Goal: Information Seeking & Learning: Learn about a topic

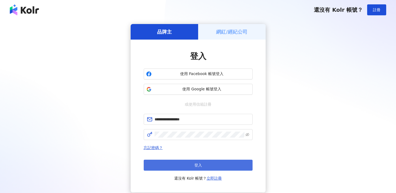
click at [194, 166] on button "登入" at bounding box center [198, 164] width 109 height 11
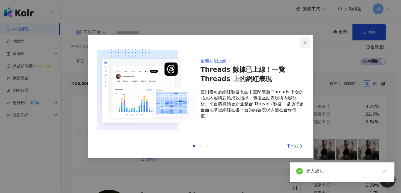
click at [305, 41] on icon "close" at bounding box center [304, 42] width 4 height 4
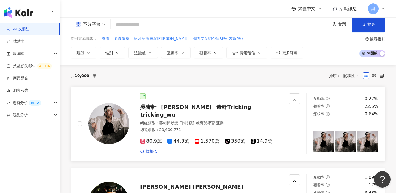
scroll to position [22, 0]
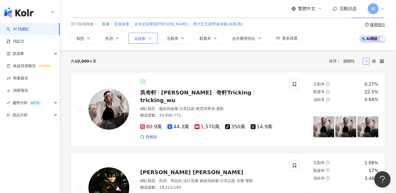
click at [139, 35] on button "追蹤數" at bounding box center [143, 38] width 29 height 11
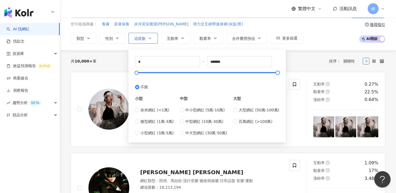
click at [139, 35] on button "追蹤數" at bounding box center [143, 38] width 29 height 11
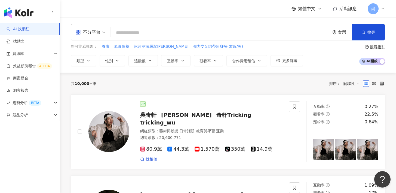
click at [121, 36] on input "search" at bounding box center [220, 33] width 215 height 10
click at [101, 31] on span "不分平台" at bounding box center [90, 32] width 30 height 9
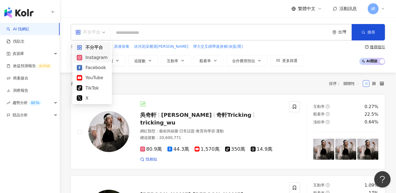
click at [96, 56] on div "Instagram" at bounding box center [92, 57] width 31 height 7
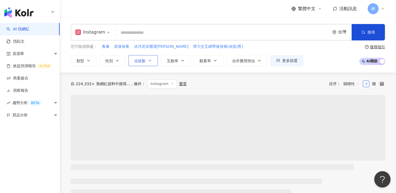
click at [141, 61] on span "追蹤數" at bounding box center [139, 61] width 11 height 4
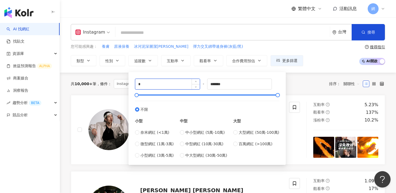
click at [170, 81] on input "*" at bounding box center [167, 84] width 65 height 10
type input "*****"
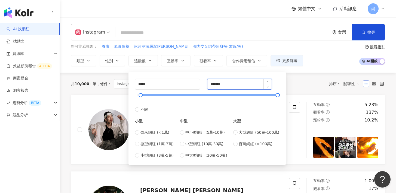
click at [217, 83] on input "*******" at bounding box center [240, 84] width 65 height 10
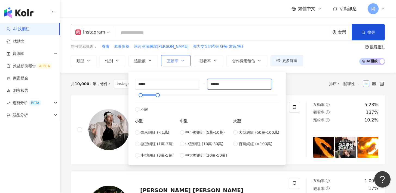
type input "******"
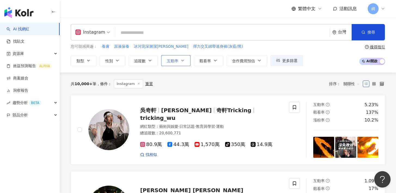
click at [173, 60] on span "互動率" at bounding box center [172, 61] width 11 height 4
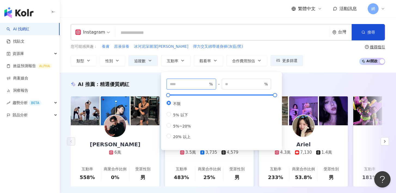
click at [192, 83] on input "number" at bounding box center [189, 84] width 38 height 6
click at [206, 83] on input "*" at bounding box center [189, 84] width 38 height 6
type input "*"
click at [206, 85] on input "*" at bounding box center [189, 84] width 38 height 6
drag, startPoint x: 230, startPoint y: 85, endPoint x: 239, endPoint y: 86, distance: 8.8
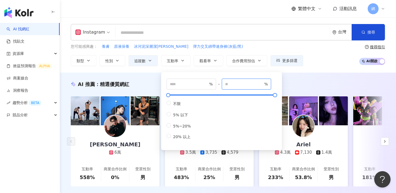
click at [231, 85] on input "number" at bounding box center [244, 84] width 38 height 6
type input "**"
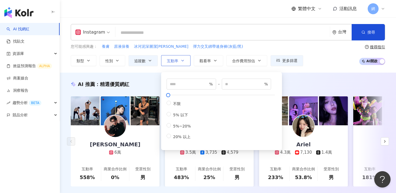
click at [168, 60] on span "互動率" at bounding box center [172, 61] width 11 height 4
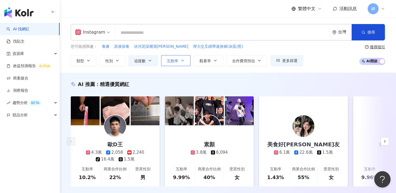
click at [170, 60] on span "互動率" at bounding box center [172, 61] width 11 height 4
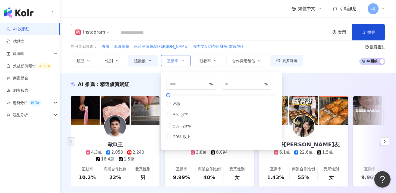
click at [170, 60] on span "互動率" at bounding box center [172, 61] width 11 height 4
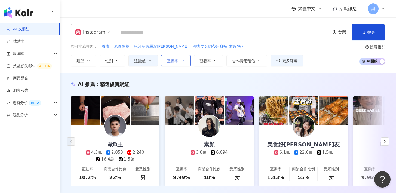
click at [170, 60] on span "互動率" at bounding box center [172, 61] width 11 height 4
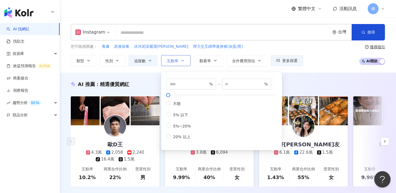
click at [168, 60] on span "互動率" at bounding box center [172, 61] width 11 height 4
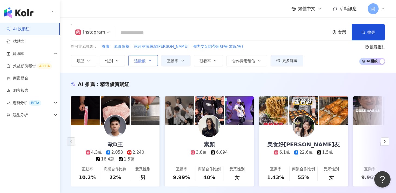
click at [134, 60] on button "追蹤數" at bounding box center [143, 60] width 29 height 11
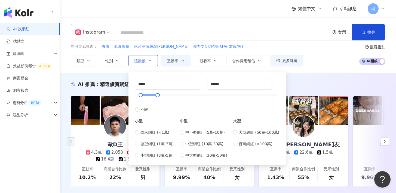
click at [134, 60] on button "追蹤數" at bounding box center [143, 60] width 29 height 11
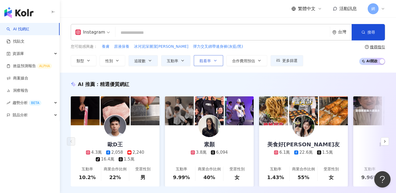
click at [209, 59] on span "觀看率" at bounding box center [205, 61] width 11 height 4
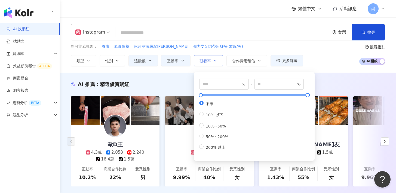
click at [209, 59] on span "觀看率" at bounding box center [205, 61] width 11 height 4
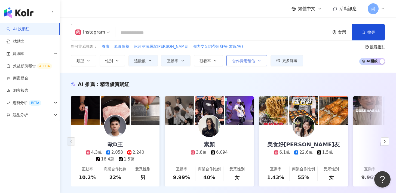
click at [242, 60] on span "合作費用預估" at bounding box center [243, 61] width 23 height 4
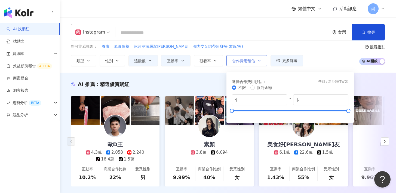
click at [242, 60] on span "合作費用預估" at bounding box center [243, 61] width 23 height 4
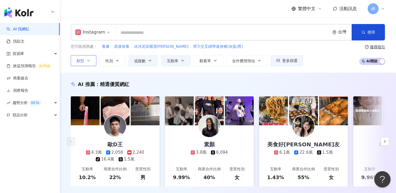
click at [83, 60] on span "類型" at bounding box center [81, 61] width 8 height 4
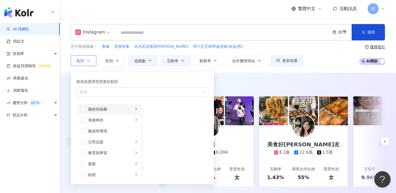
click at [135, 109] on icon "right" at bounding box center [136, 108] width 3 height 3
click at [135, 119] on icon "right" at bounding box center [136, 119] width 3 height 3
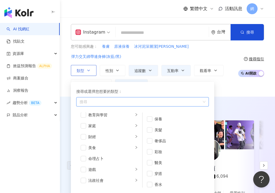
scroll to position [50, 0]
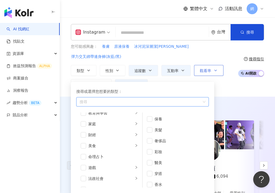
click at [201, 68] on span "觀看率" at bounding box center [205, 70] width 11 height 4
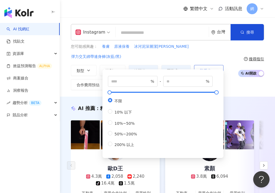
click at [200, 68] on span "觀看率" at bounding box center [205, 70] width 11 height 4
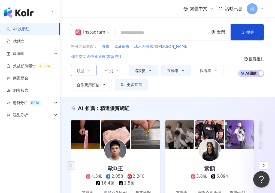
click at [90, 68] on icon "button" at bounding box center [88, 70] width 4 height 4
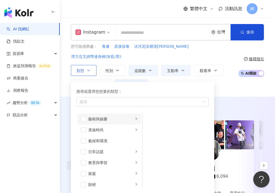
click at [135, 117] on icon "right" at bounding box center [136, 118] width 3 height 3
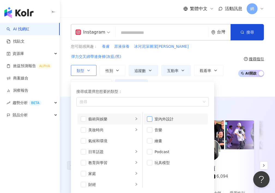
click at [151, 116] on span "button" at bounding box center [149, 118] width 5 height 5
click at [135, 128] on icon "right" at bounding box center [136, 129] width 3 height 3
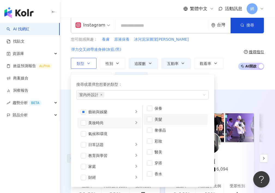
scroll to position [8, 0]
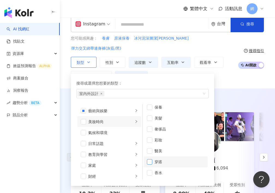
click at [150, 159] on span "button" at bounding box center [149, 161] width 5 height 5
click at [135, 141] on icon "right" at bounding box center [136, 142] width 3 height 3
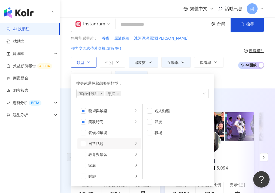
scroll to position [0, 0]
click at [134, 149] on li "教育與學習" at bounding box center [109, 154] width 64 height 11
click at [135, 163] on icon "right" at bounding box center [136, 164] width 3 height 3
click at [150, 119] on span "button" at bounding box center [149, 121] width 5 height 5
click at [150, 108] on span "button" at bounding box center [149, 110] width 5 height 5
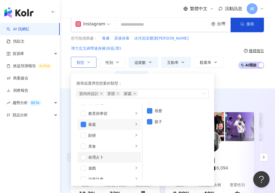
scroll to position [42, 0]
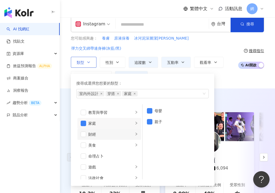
click at [135, 132] on icon "right" at bounding box center [136, 133] width 3 height 3
click at [135, 143] on icon "right" at bounding box center [136, 144] width 2 height 3
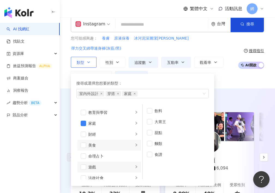
click at [135, 165] on icon "right" at bounding box center [136, 166] width 2 height 3
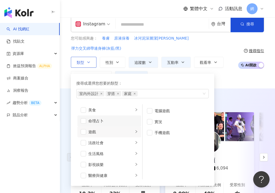
scroll to position [77, 0]
click at [135, 140] on icon "right" at bounding box center [136, 141] width 3 height 3
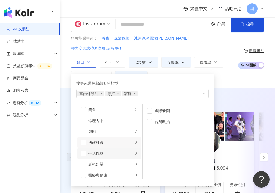
click at [135, 151] on icon "right" at bounding box center [136, 152] width 3 height 3
click at [151, 108] on span "button" at bounding box center [149, 110] width 5 height 5
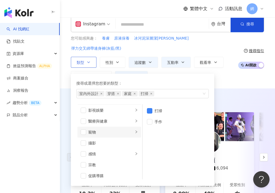
scroll to position [132, 0]
click at [135, 108] on icon "right" at bounding box center [136, 109] width 3 height 3
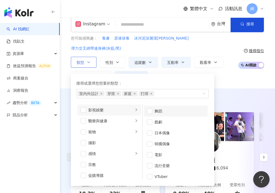
scroll to position [14, 0]
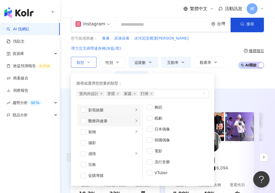
click at [135, 119] on icon "right" at bounding box center [136, 120] width 3 height 3
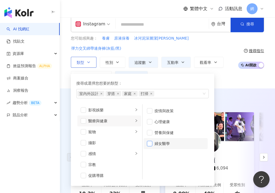
click at [148, 141] on span "button" at bounding box center [149, 143] width 5 height 5
click at [150, 130] on span "button" at bounding box center [149, 132] width 5 height 5
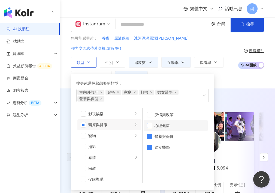
click at [150, 123] on span "button" at bounding box center [149, 125] width 5 height 5
click at [135, 134] on icon "right" at bounding box center [136, 135] width 3 height 3
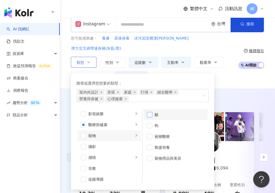
click at [151, 112] on span "button" at bounding box center [149, 114] width 5 height 5
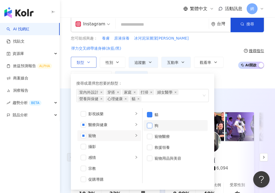
click at [149, 123] on span "button" at bounding box center [149, 125] width 5 height 5
click at [150, 155] on span "button" at bounding box center [149, 157] width 5 height 5
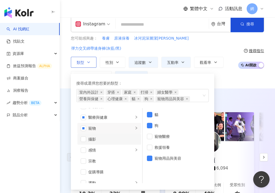
scroll to position [140, 0]
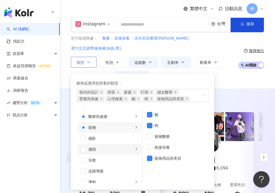
click at [135, 147] on icon "right" at bounding box center [136, 148] width 3 height 3
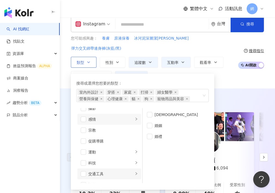
scroll to position [172, 0]
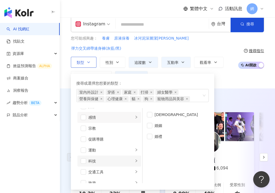
click at [135, 159] on icon "right" at bounding box center [136, 160] width 3 height 3
click at [151, 123] on span "button" at bounding box center [149, 125] width 5 height 5
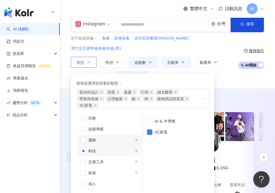
scroll to position [189, 0]
click at [135, 169] on div "button" at bounding box center [136, 171] width 3 height 5
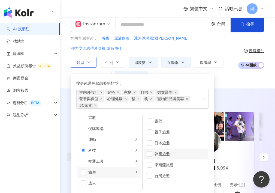
scroll to position [104, 0]
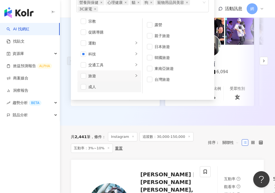
click at [125, 84] on div "成人" at bounding box center [113, 87] width 50 height 6
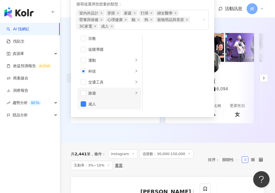
scroll to position [86, 0]
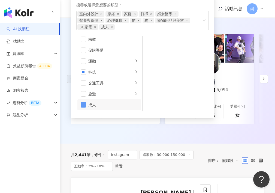
click at [84, 102] on span "button" at bounding box center [83, 104] width 5 height 5
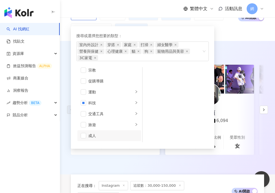
scroll to position [0, 0]
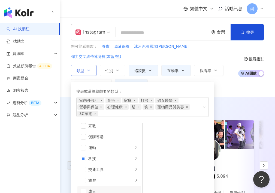
click at [87, 68] on icon "button" at bounding box center [88, 70] width 4 height 4
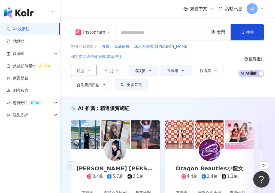
click at [92, 65] on button "類型" at bounding box center [84, 70] width 26 height 11
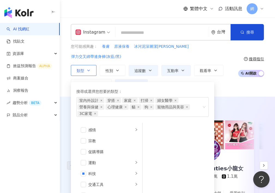
scroll to position [158, 0]
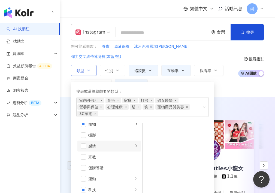
click at [135, 144] on icon "right" at bounding box center [136, 145] width 3 height 3
click at [149, 137] on span "button" at bounding box center [149, 139] width 5 height 5
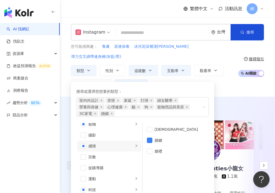
click at [238, 45] on div "您可能感興趣： 養膚 原液保養 冰河泥深層潔顏露 彈力交叉綁帶連身褲(灰藍/黑) 類型 搜尋或選擇您想要的類型： 室內外設計 穿搭 家庭 打掃 婦女醫學 營養…" at bounding box center [167, 67] width 193 height 46
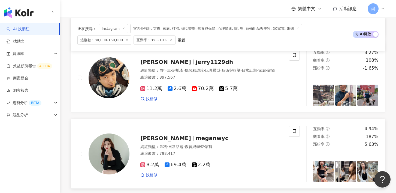
scroll to position [965, 0]
click at [198, 136] on span "meganwyc" at bounding box center [212, 137] width 33 height 7
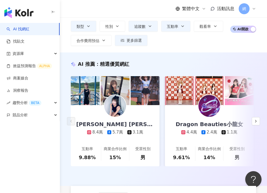
scroll to position [0, 0]
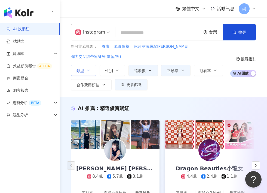
click at [92, 65] on button "類型" at bounding box center [84, 70] width 26 height 11
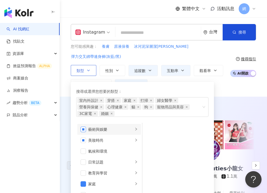
click at [84, 126] on span "button" at bounding box center [83, 128] width 5 height 5
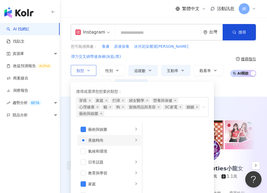
drag, startPoint x: 83, startPoint y: 129, endPoint x: 90, endPoint y: 129, distance: 7.4
click at [83, 137] on span "button" at bounding box center [83, 139] width 5 height 5
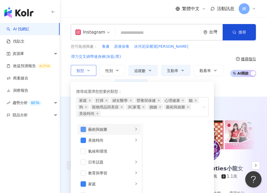
click at [82, 126] on span "button" at bounding box center [83, 128] width 5 height 5
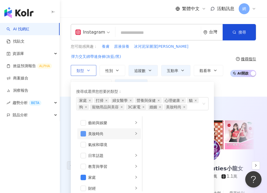
click at [84, 131] on span "button" at bounding box center [83, 133] width 5 height 5
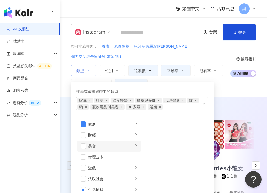
scroll to position [54, 0]
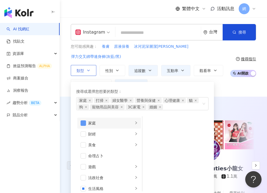
click at [83, 120] on span "button" at bounding box center [83, 122] width 5 height 5
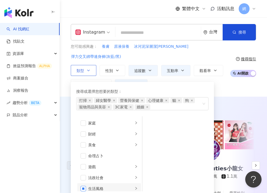
click at [83, 186] on span "button" at bounding box center [83, 188] width 5 height 5
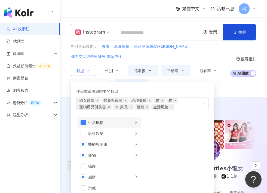
scroll to position [109, 0]
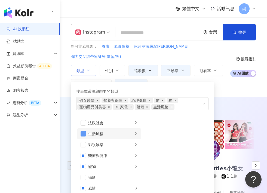
click at [84, 131] on span "button" at bounding box center [83, 133] width 5 height 5
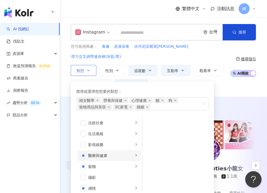
click at [135, 153] on icon "right" at bounding box center [136, 154] width 3 height 3
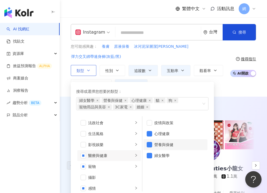
drag, startPoint x: 148, startPoint y: 146, endPoint x: 149, endPoint y: 139, distance: 6.9
click at [148, 153] on span "button" at bounding box center [149, 155] width 5 height 5
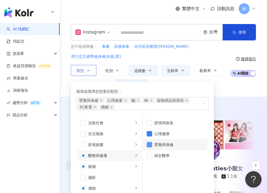
click at [150, 142] on span "button" at bounding box center [149, 144] width 5 height 5
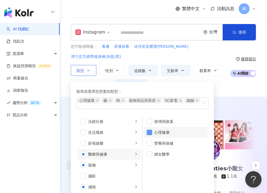
click at [149, 129] on span "button" at bounding box center [149, 131] width 5 height 5
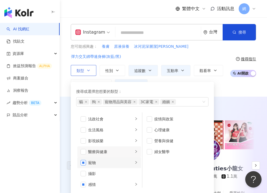
click at [83, 160] on span "button" at bounding box center [83, 162] width 5 height 5
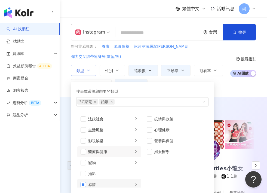
click at [83, 181] on span "button" at bounding box center [83, 183] width 5 height 5
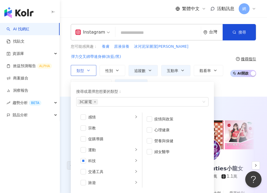
scroll to position [189, 0]
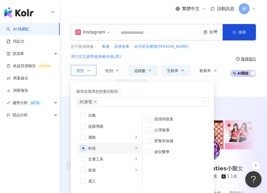
click at [84, 145] on span "button" at bounding box center [83, 147] width 5 height 5
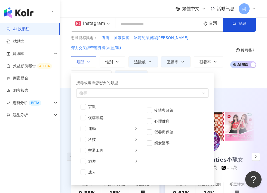
scroll to position [0, 0]
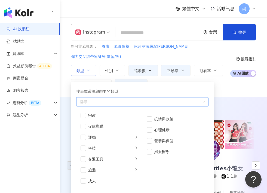
click at [105, 100] on div "button" at bounding box center [139, 102] width 125 height 4
type input "*"
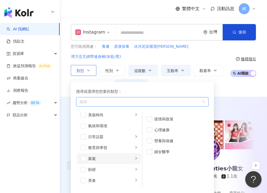
click at [134, 153] on li "家庭" at bounding box center [109, 158] width 64 height 11
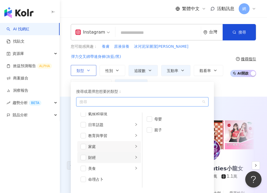
scroll to position [35, 0]
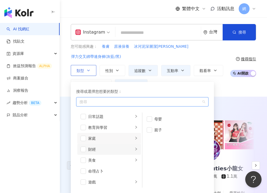
click at [135, 158] on icon "right" at bounding box center [136, 159] width 3 height 3
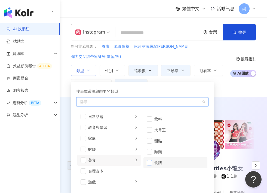
click at [151, 160] on span "button" at bounding box center [149, 162] width 5 height 5
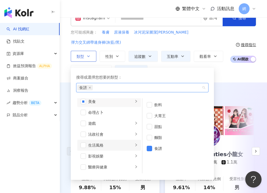
scroll to position [79, 0]
click at [135, 144] on icon "right" at bounding box center [136, 145] width 2 height 3
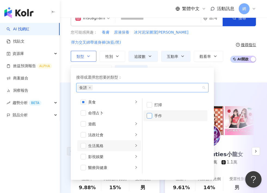
click at [151, 113] on span "button" at bounding box center [149, 115] width 5 height 5
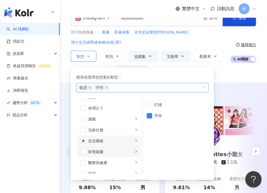
scroll to position [99, 0]
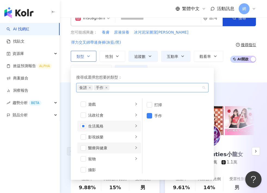
click at [135, 146] on icon "right" at bounding box center [136, 147] width 3 height 3
click at [135, 135] on icon "right" at bounding box center [136, 136] width 2 height 3
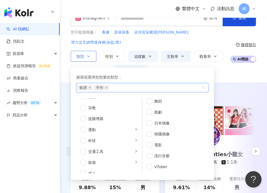
scroll to position [189, 0]
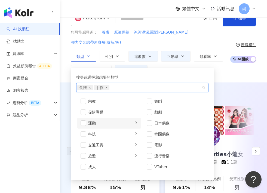
click at [135, 121] on icon "right" at bounding box center [136, 122] width 2 height 3
click at [83, 109] on span "button" at bounding box center [83, 111] width 5 height 5
click at [135, 132] on icon "right" at bounding box center [136, 133] width 3 height 3
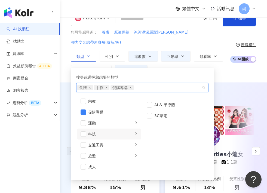
click at [135, 132] on icon "right" at bounding box center [136, 133] width 3 height 3
click at [135, 143] on icon "right" at bounding box center [136, 144] width 3 height 3
click at [135, 154] on icon "right" at bounding box center [136, 155] width 3 height 3
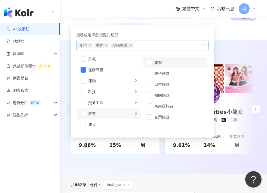
scroll to position [54, 0]
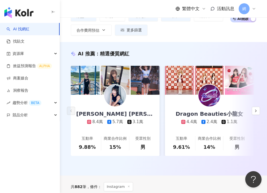
click at [225, 42] on div "AI 推薦 ： 精選優質網紅 Julie 林尹樂 8.4萬 5.7萬 3.1萬 互動率 9.88% 商業合作比例 15% 受眾性別 男 Dragon Beau…" at bounding box center [163, 108] width 207 height 133
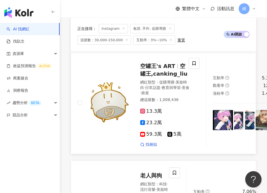
scroll to position [212, 0]
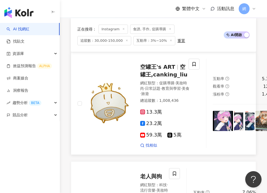
click at [175, 66] on span "空罐王,canking_liu" at bounding box center [163, 70] width 47 height 14
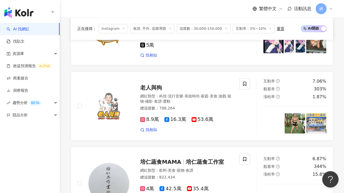
scroll to position [271, 0]
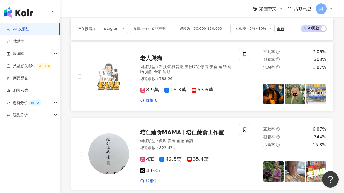
click at [150, 60] on span "老人與狗" at bounding box center [151, 58] width 22 height 7
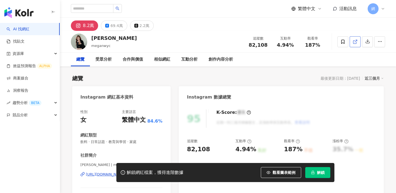
click at [355, 43] on icon at bounding box center [355, 41] width 5 height 5
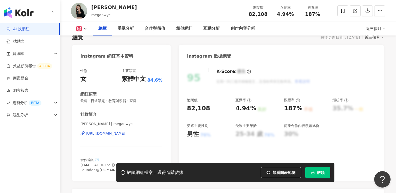
scroll to position [41, 0]
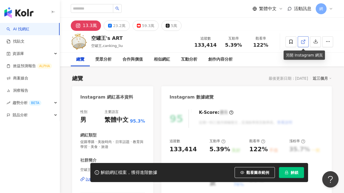
click at [267, 42] on icon at bounding box center [303, 41] width 3 height 3
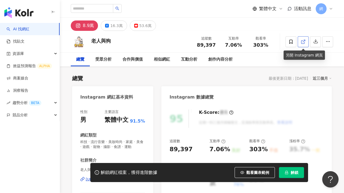
click at [304, 44] on link at bounding box center [303, 41] width 11 height 11
